Goal: Information Seeking & Learning: Find specific fact

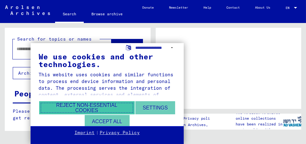
click at [96, 107] on button "Reject non-essential cookies" at bounding box center [87, 107] width 96 height 13
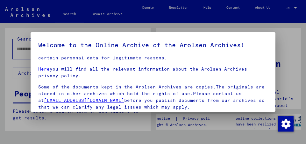
scroll to position [114, 0]
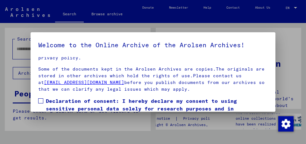
click at [9, 87] on div at bounding box center [153, 72] width 306 height 144
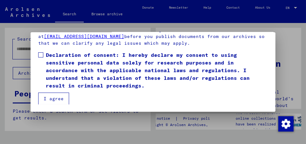
click at [38, 58] on mat-dialog-content "Our terms of use were established by the international commission, which is the…" at bounding box center [153, 57] width 245 height 93
click at [39, 54] on span at bounding box center [40, 54] width 5 height 5
click at [58, 105] on mat-dialog-container "Welcome to the Online Archive of the Arolsen Archives! Our terms of use were es…" at bounding box center [153, 71] width 245 height 79
click at [51, 101] on button "I agree" at bounding box center [53, 98] width 31 height 12
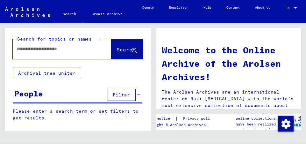
click at [29, 40] on mat-label "Search for topics or names" at bounding box center [54, 39] width 75 height 6
click at [15, 46] on div at bounding box center [53, 49] width 80 height 14
click at [21, 50] on input "text" at bounding box center [55, 49] width 76 height 7
type input "******"
click at [117, 53] on span "Search" at bounding box center [126, 49] width 19 height 6
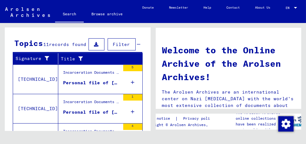
scroll to position [176, 0]
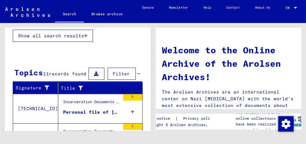
click at [131, 111] on icon at bounding box center [133, 111] width 4 height 22
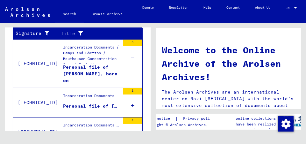
scroll to position [240, 0]
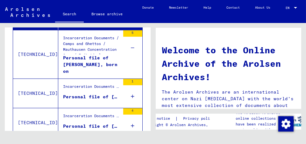
click at [130, 97] on div "1" at bounding box center [132, 93] width 19 height 29
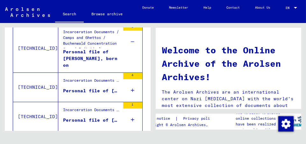
scroll to position [304, 0]
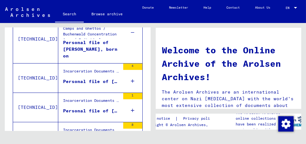
click at [131, 80] on icon at bounding box center [133, 81] width 4 height 22
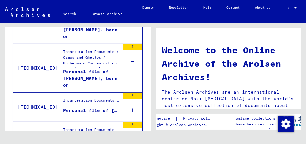
scroll to position [335, 0]
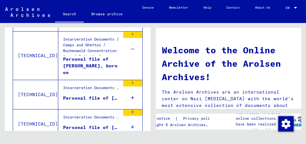
click at [131, 97] on icon at bounding box center [133, 97] width 4 height 22
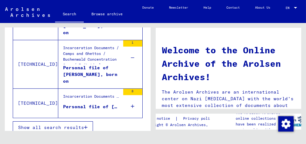
scroll to position [380, 0]
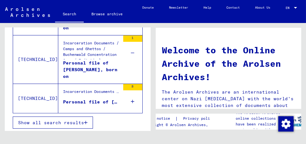
click at [131, 99] on icon at bounding box center [133, 101] width 4 height 22
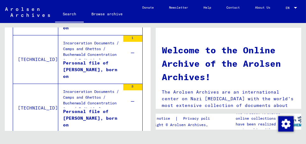
scroll to position [399, 0]
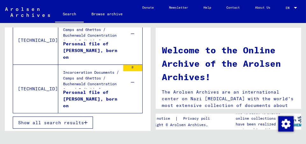
click at [87, 121] on icon "button" at bounding box center [86, 122] width 4 height 4
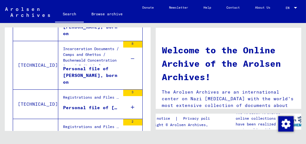
scroll to position [317, 0]
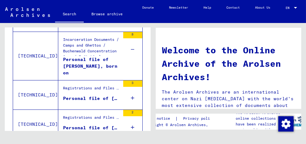
click at [131, 96] on icon at bounding box center [133, 98] width 4 height 22
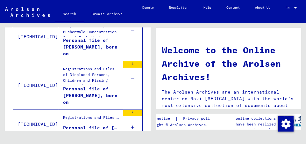
scroll to position [349, 0]
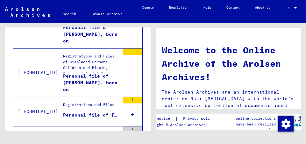
click at [131, 114] on icon at bounding box center [133, 114] width 4 height 22
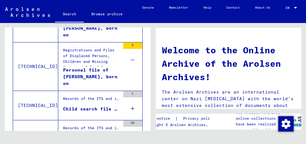
scroll to position [413, 0]
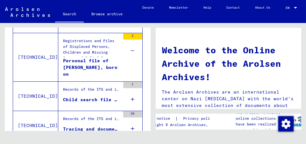
click at [131, 100] on icon at bounding box center [133, 99] width 4 height 22
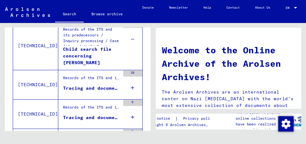
scroll to position [476, 0]
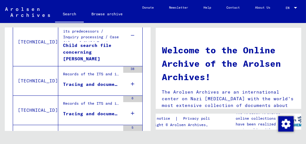
click at [131, 111] on icon at bounding box center [133, 113] width 4 height 22
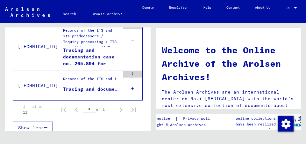
scroll to position [555, 0]
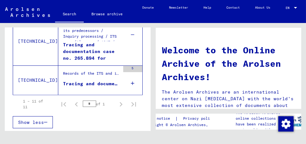
click at [131, 82] on icon at bounding box center [133, 83] width 4 height 22
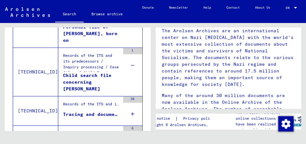
scroll to position [0, 0]
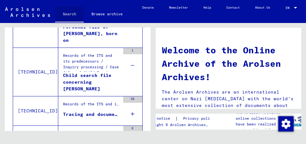
click at [68, 14] on link "Search" at bounding box center [69, 14] width 29 height 17
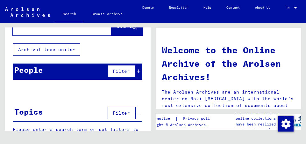
scroll to position [24, 0]
click at [151, 30] on div "Search for topics or names Search Archival tree units People Filter Please ente…" at bounding box center [76, 77] width 153 height 108
click at [145, 29] on div "Search for topics or names Search" at bounding box center [78, 23] width 146 height 39
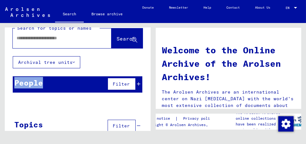
scroll to position [0, 0]
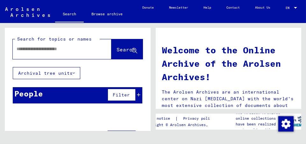
click at [78, 50] on input "text" at bounding box center [55, 49] width 76 height 7
type input "******"
click at [133, 52] on button "Search" at bounding box center [127, 49] width 31 height 20
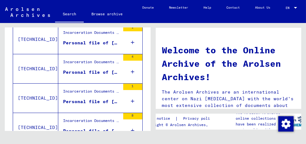
scroll to position [189, 0]
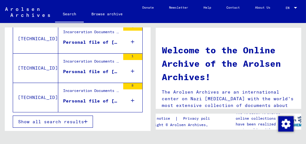
scroll to position [49, 0]
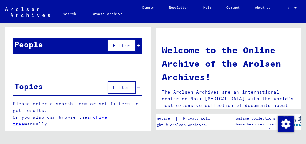
type input "******"
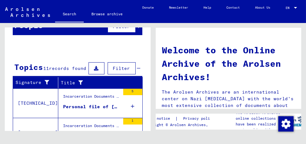
scroll to position [192, 0]
